Goal: Obtain resource: Obtain resource

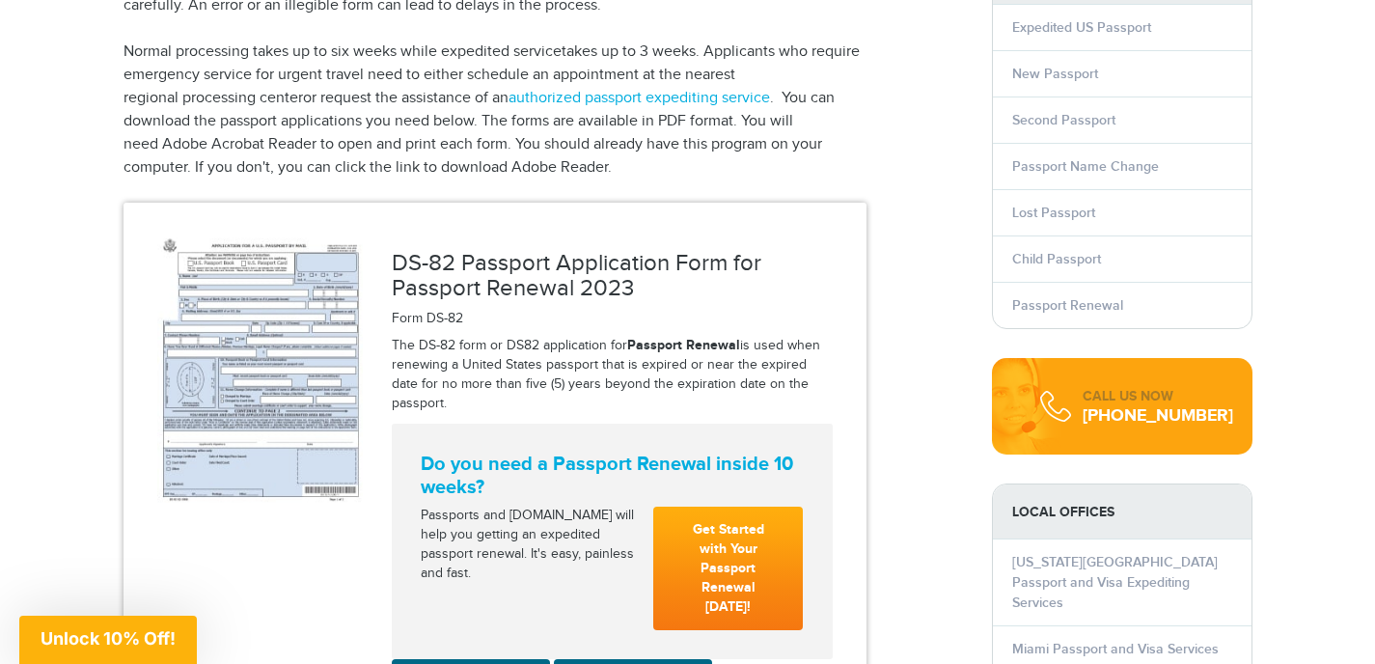
scroll to position [385, 0]
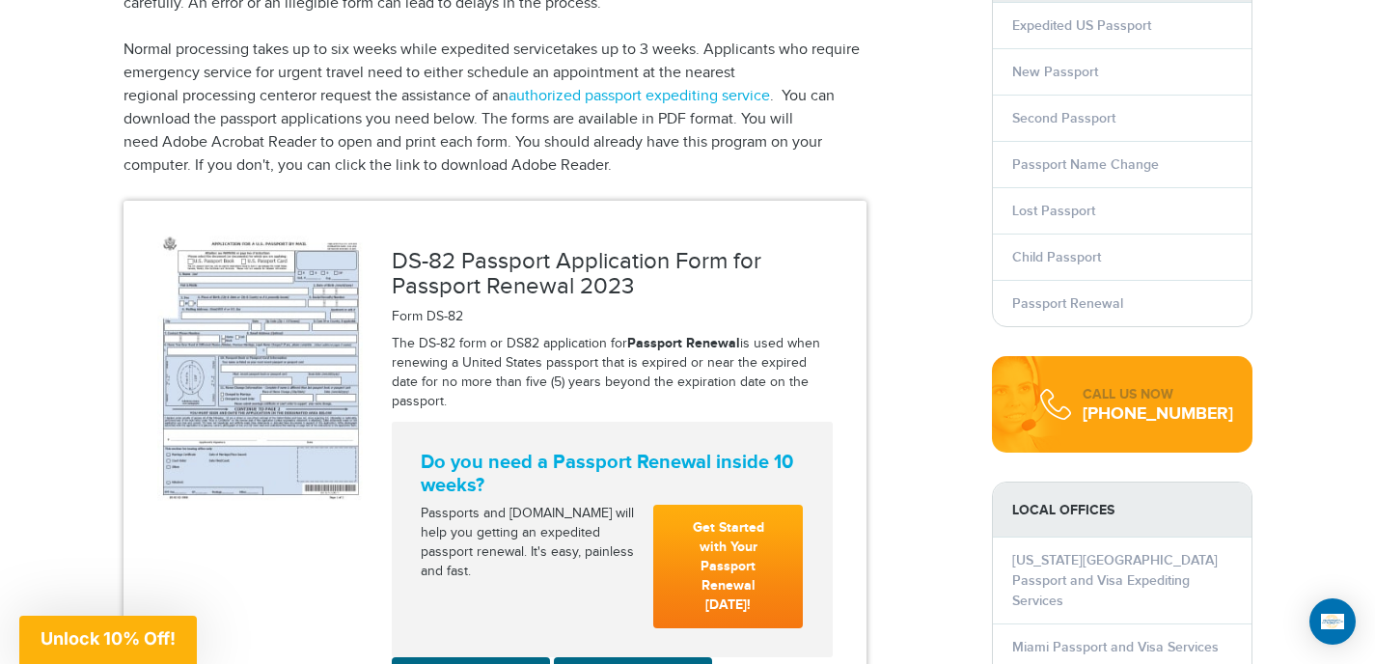
click at [283, 367] on img at bounding box center [260, 365] width 206 height 271
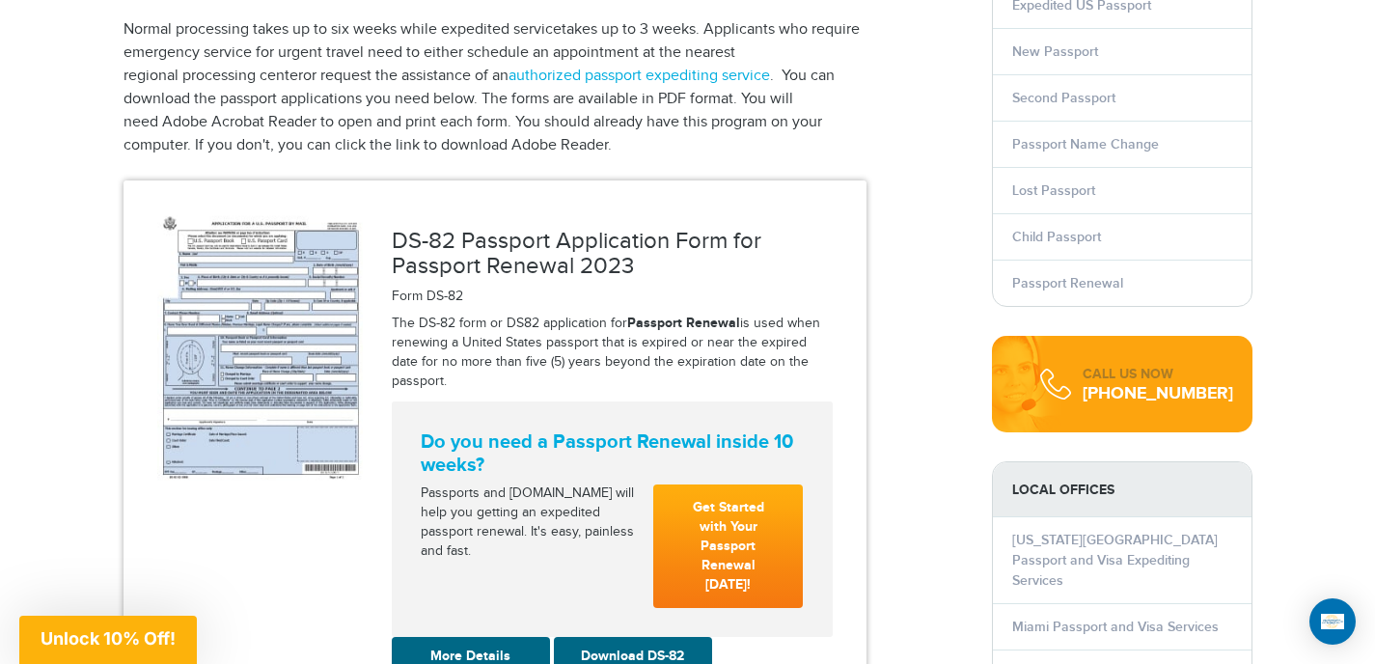
scroll to position [385, 0]
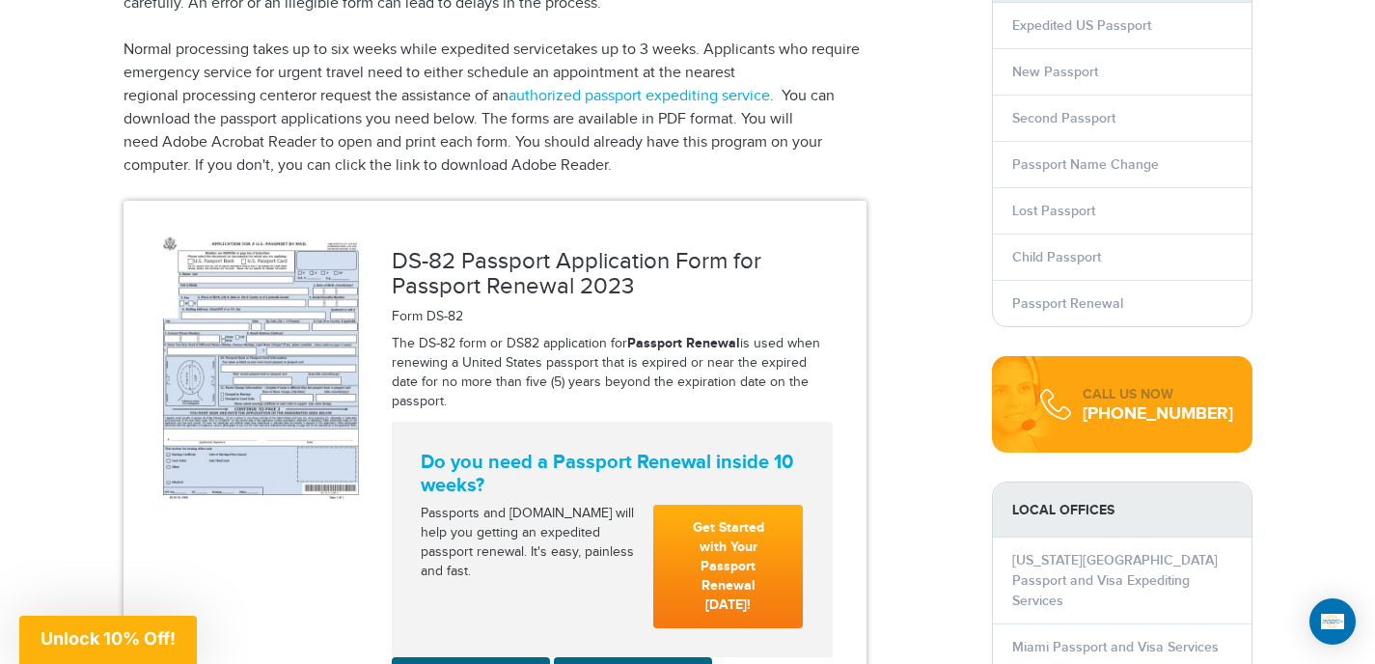
click at [298, 331] on img at bounding box center [260, 365] width 206 height 271
